Goal: Task Accomplishment & Management: Manage account settings

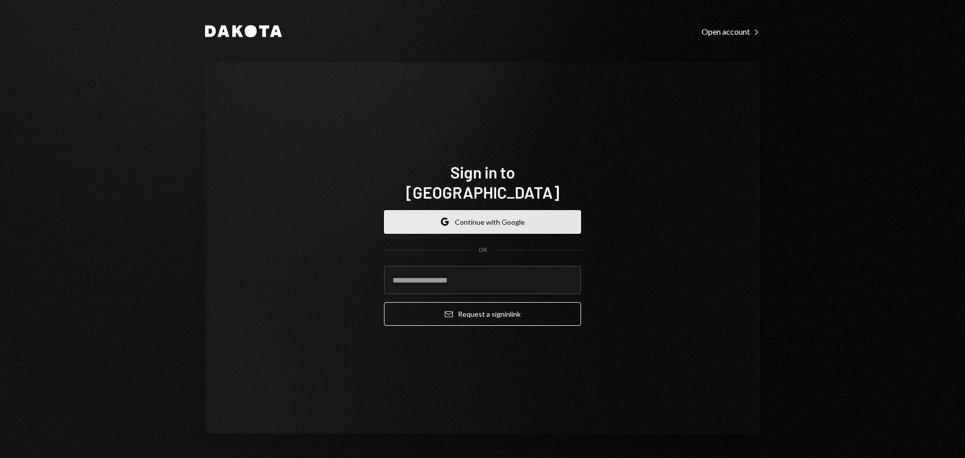
click at [484, 210] on button "Google Continue with Google" at bounding box center [482, 222] width 197 height 24
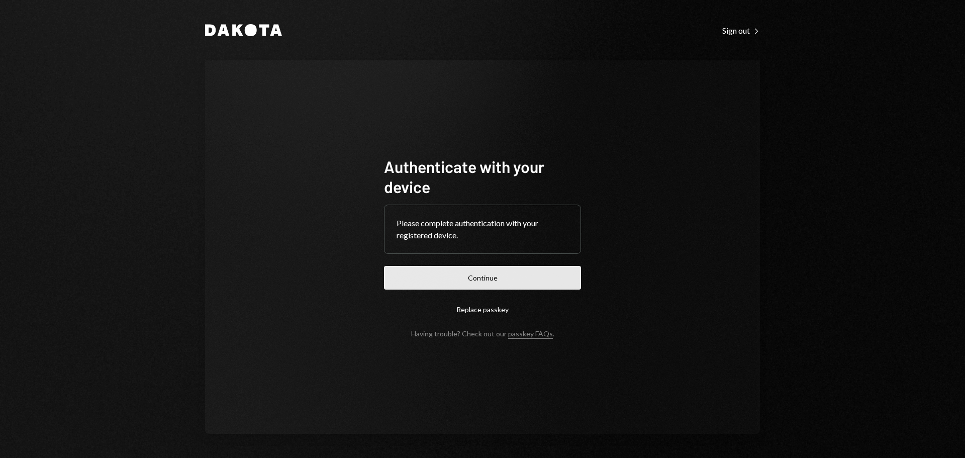
click at [522, 278] on button "Continue" at bounding box center [482, 278] width 197 height 24
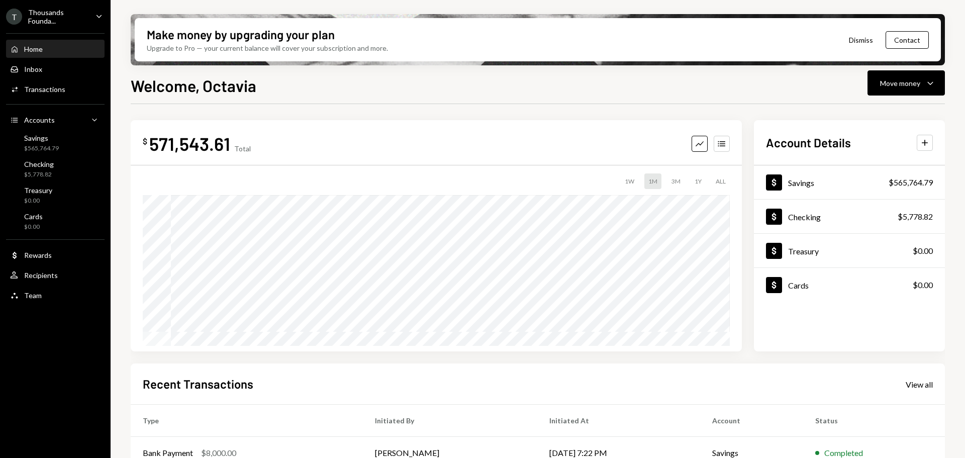
click at [103, 18] on icon "Caret Down" at bounding box center [98, 16] width 11 height 11
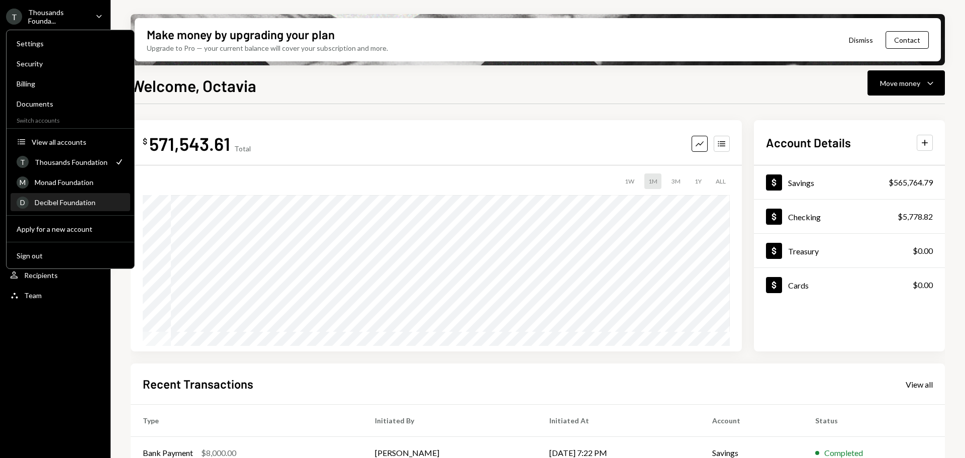
click at [69, 204] on div "Decibel Foundation" at bounding box center [79, 202] width 89 height 9
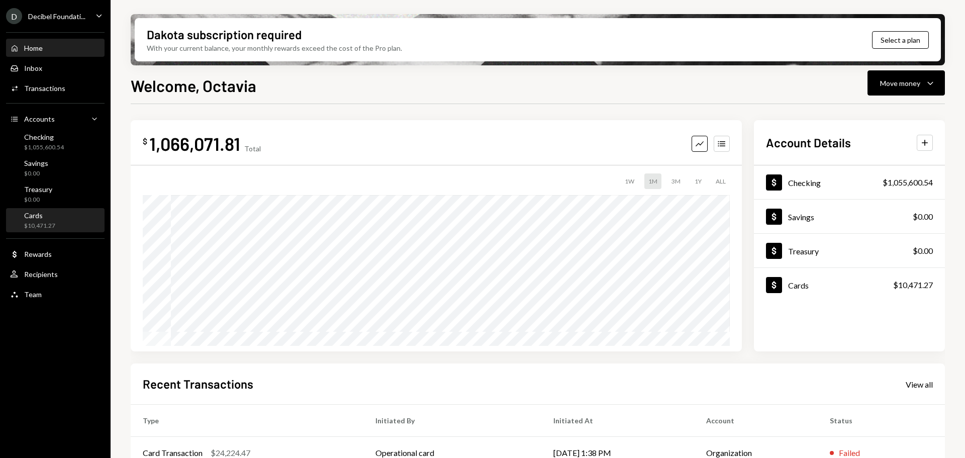
click at [52, 223] on div "$10,471.27" at bounding box center [39, 226] width 31 height 9
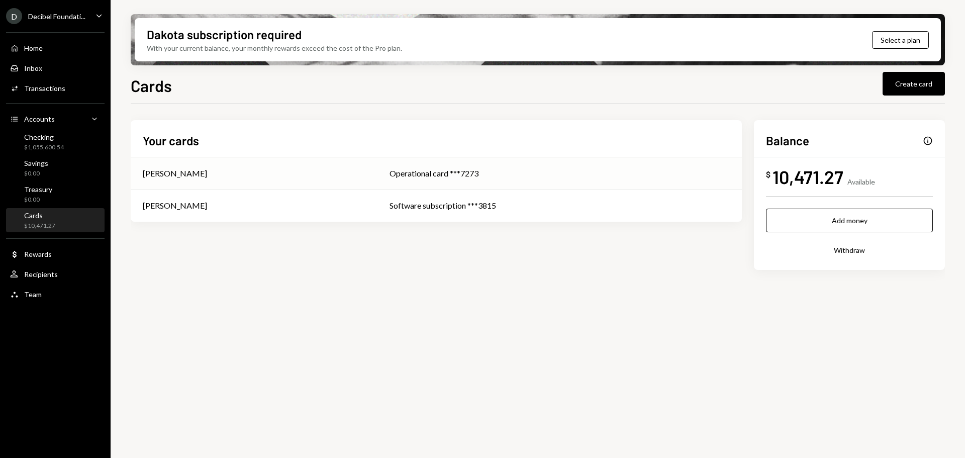
click at [430, 169] on div "Operational card ***7273" at bounding box center [559, 173] width 340 height 12
click at [531, 205] on div "Software subscription ***3815" at bounding box center [559, 206] width 340 height 12
click at [34, 146] on div "$1,055,600.54" at bounding box center [44, 147] width 40 height 9
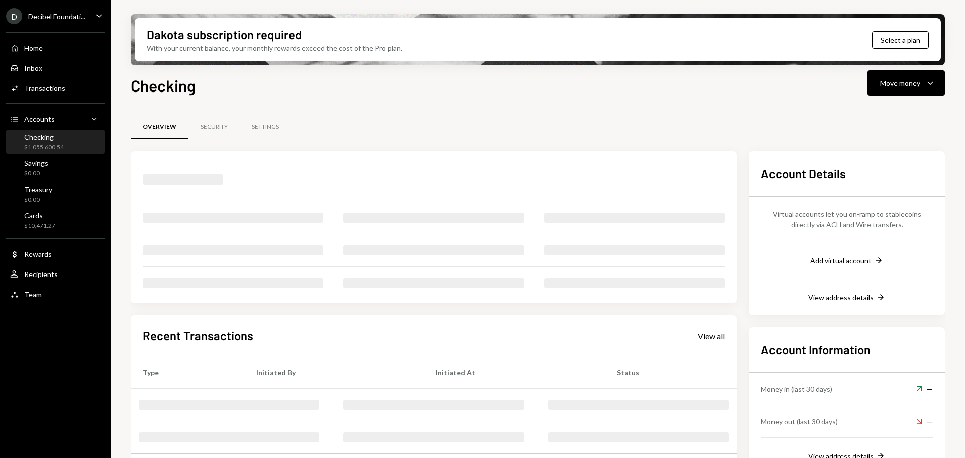
drag, startPoint x: 571, startPoint y: 131, endPoint x: 612, endPoint y: 166, distance: 53.8
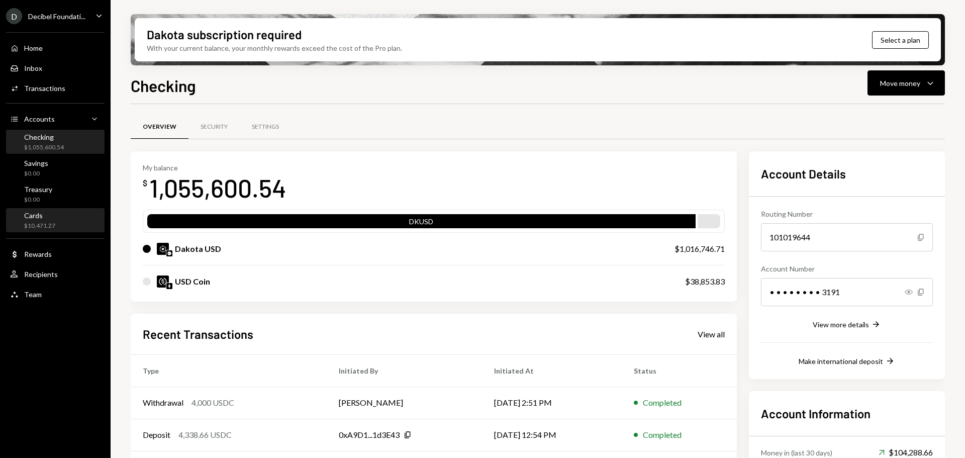
drag, startPoint x: 612, startPoint y: 166, endPoint x: 32, endPoint y: 223, distance: 583.2
click at [32, 223] on div "$10,471.27" at bounding box center [39, 226] width 31 height 9
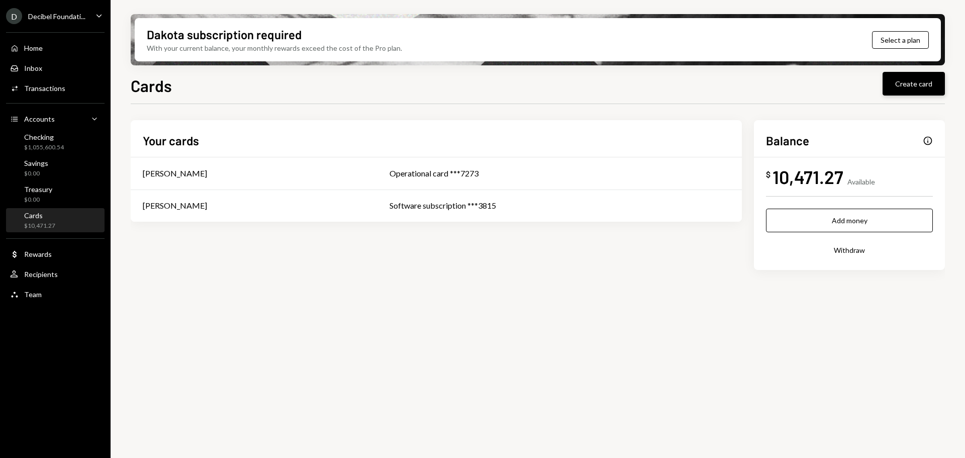
click at [934, 83] on button "Create card" at bounding box center [914, 84] width 62 height 24
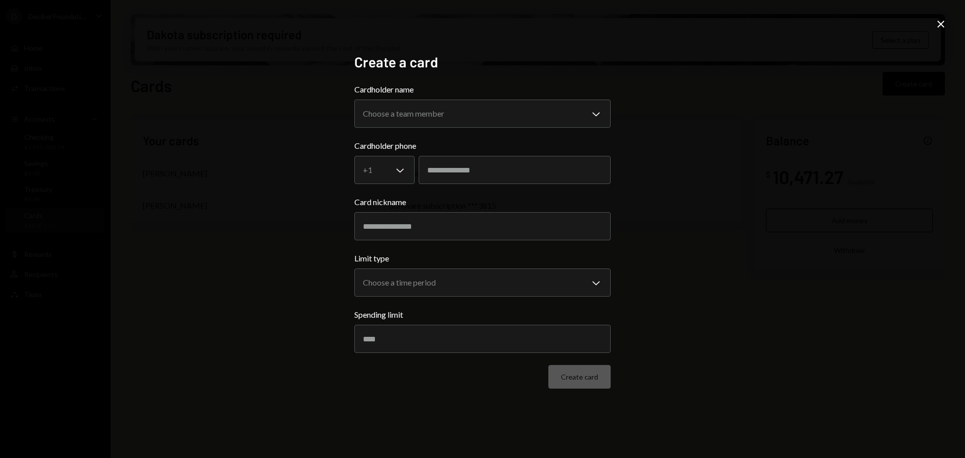
click at [940, 24] on icon at bounding box center [940, 24] width 7 height 7
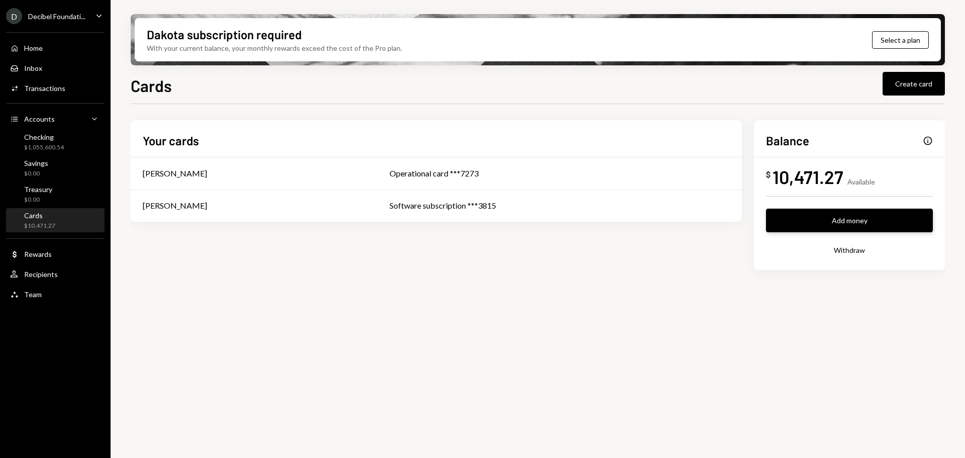
click at [864, 220] on button "Add money" at bounding box center [849, 221] width 167 height 24
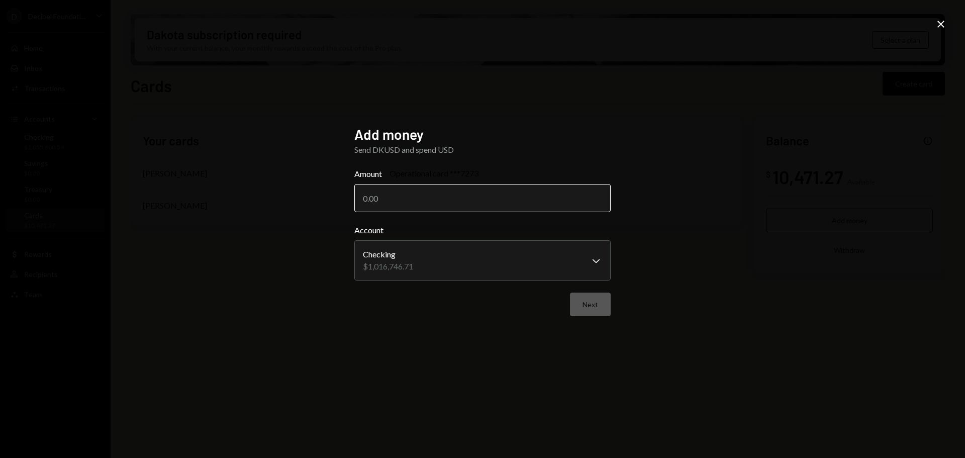
click at [439, 196] on input "Amount" at bounding box center [482, 198] width 256 height 28
type input "50"
drag, startPoint x: 941, startPoint y: 22, endPoint x: 831, endPoint y: 37, distance: 111.5
click at [941, 22] on icon "Close" at bounding box center [941, 24] width 12 height 12
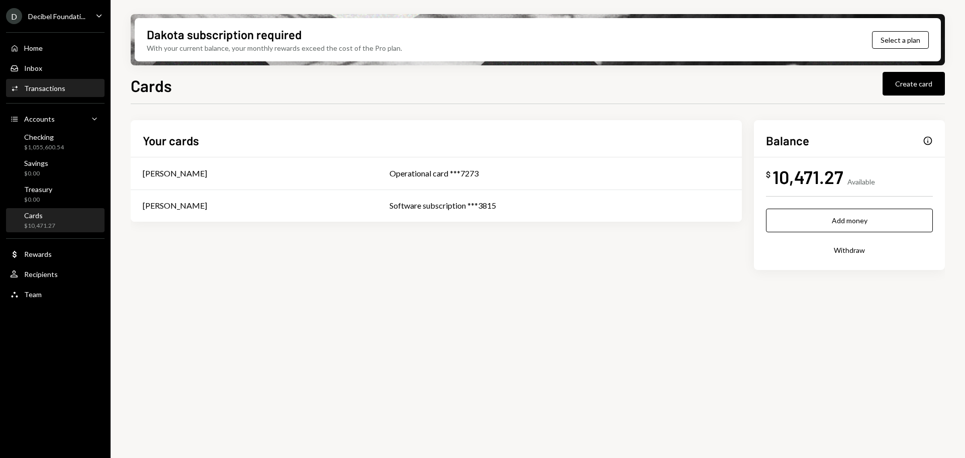
click at [55, 85] on div "Transactions" at bounding box center [44, 88] width 41 height 9
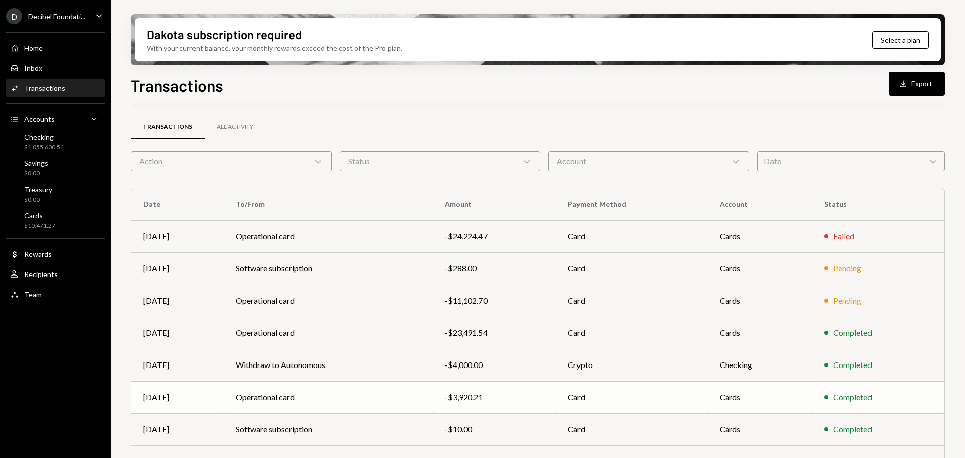
scroll to position [115, 0]
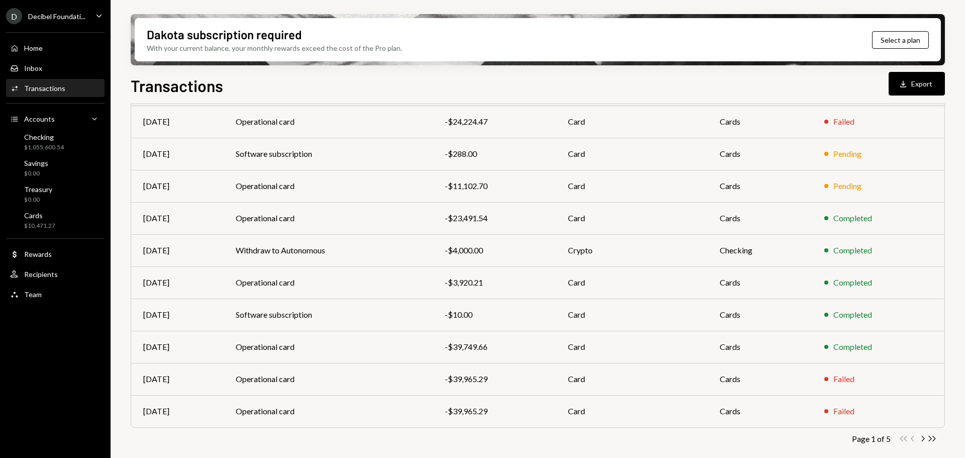
click at [921, 440] on icon "Chevron Right" at bounding box center [923, 439] width 10 height 10
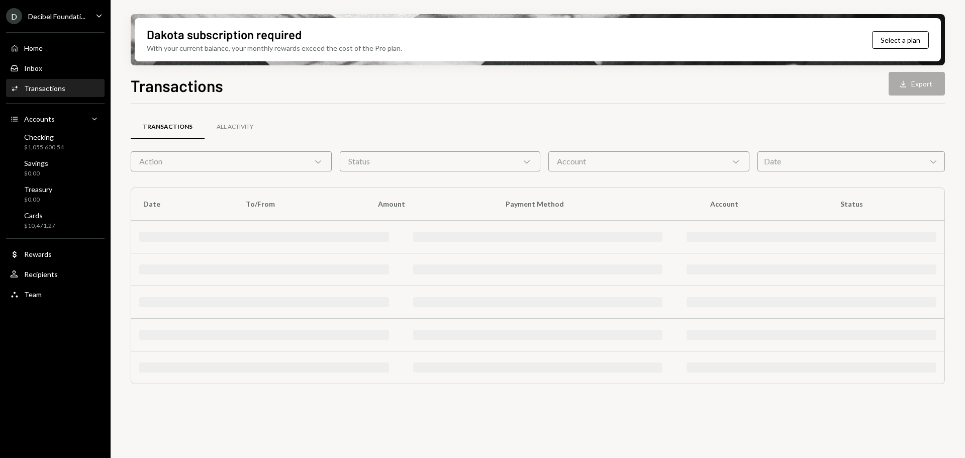
scroll to position [0, 0]
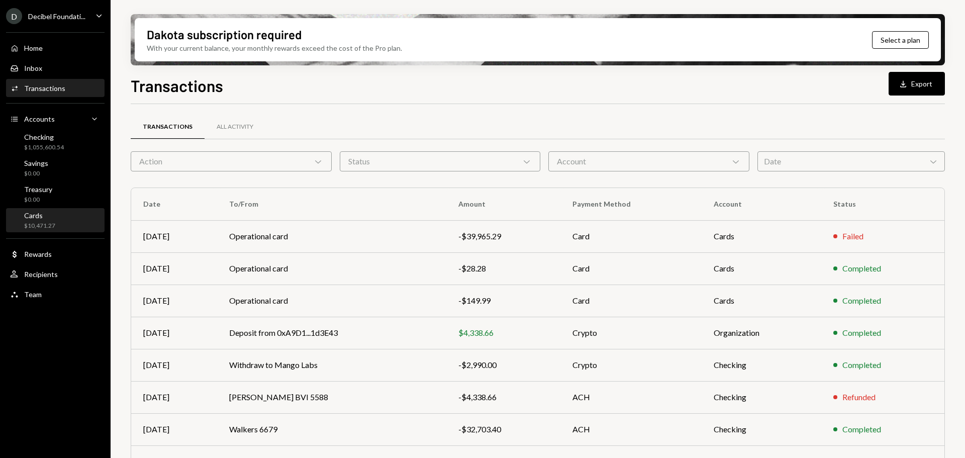
click at [93, 212] on div "Cards $10,471.27" at bounding box center [55, 220] width 90 height 19
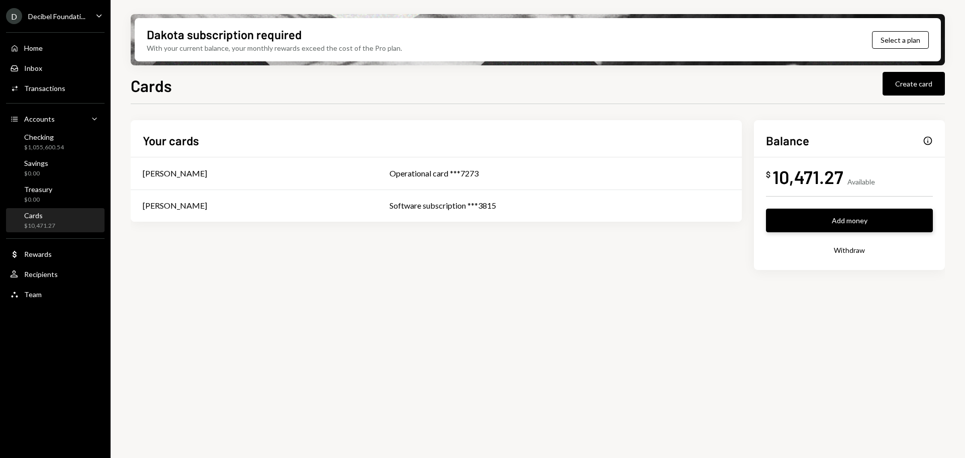
click at [869, 215] on button "Add money" at bounding box center [849, 221] width 167 height 24
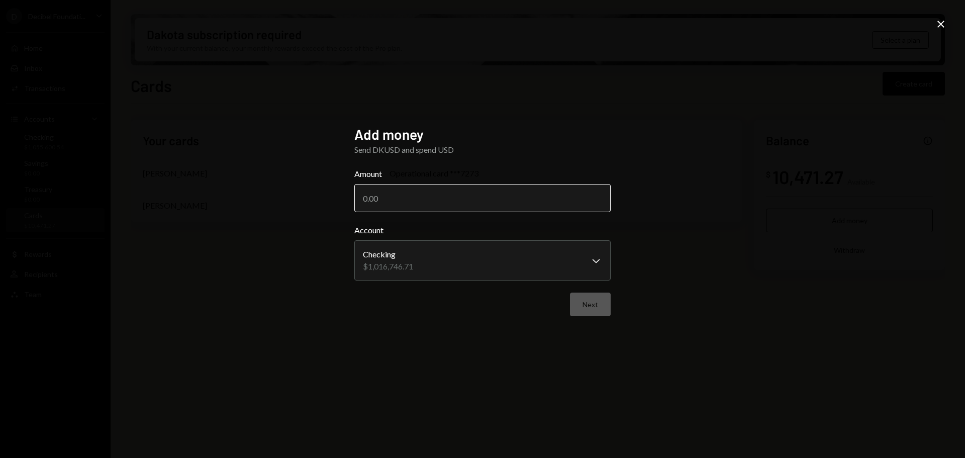
click at [477, 194] on input "Amount" at bounding box center [482, 198] width 256 height 28
type input "50000"
drag, startPoint x: 370, startPoint y: 187, endPoint x: 350, endPoint y: 189, distance: 20.2
click at [350, 189] on div "**********" at bounding box center [482, 229] width 280 height 231
type input "100000"
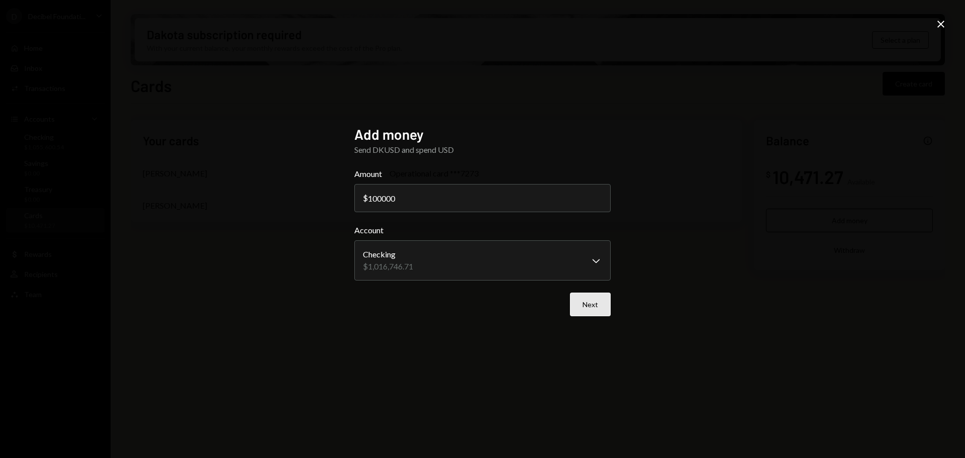
click at [601, 304] on button "Next" at bounding box center [590, 304] width 41 height 24
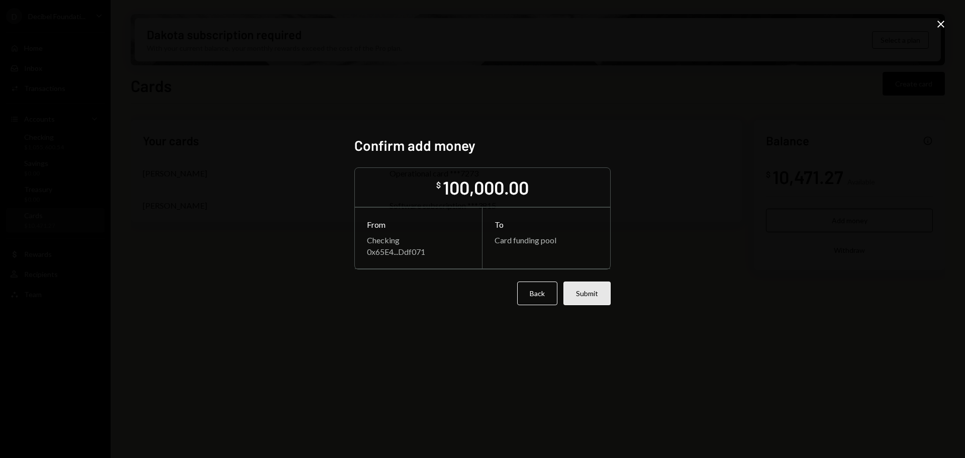
click at [597, 299] on button "Submit" at bounding box center [586, 293] width 47 height 24
